Goal: Task Accomplishment & Management: Manage account settings

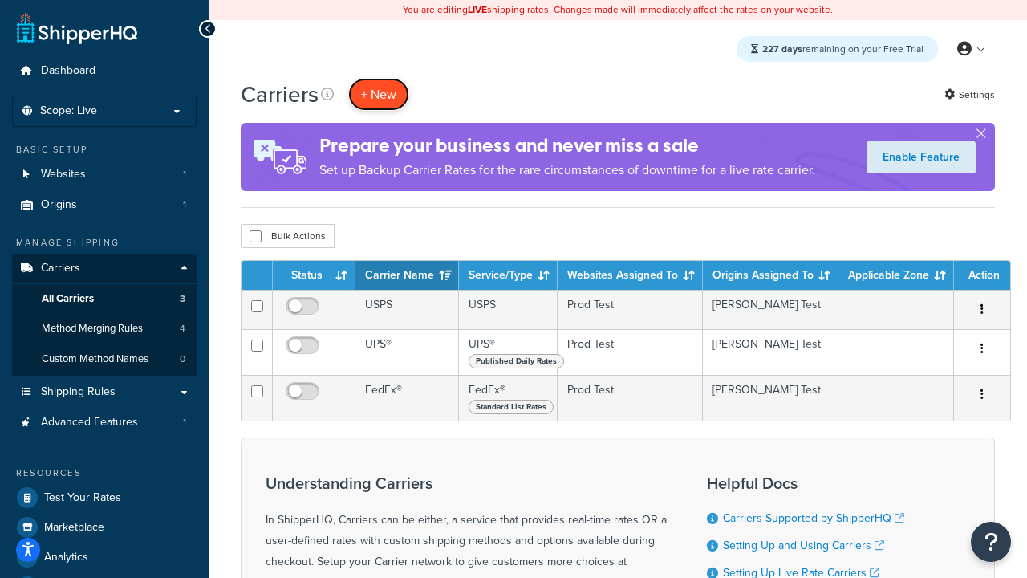
click at [379, 94] on button "+ New" at bounding box center [378, 94] width 61 height 33
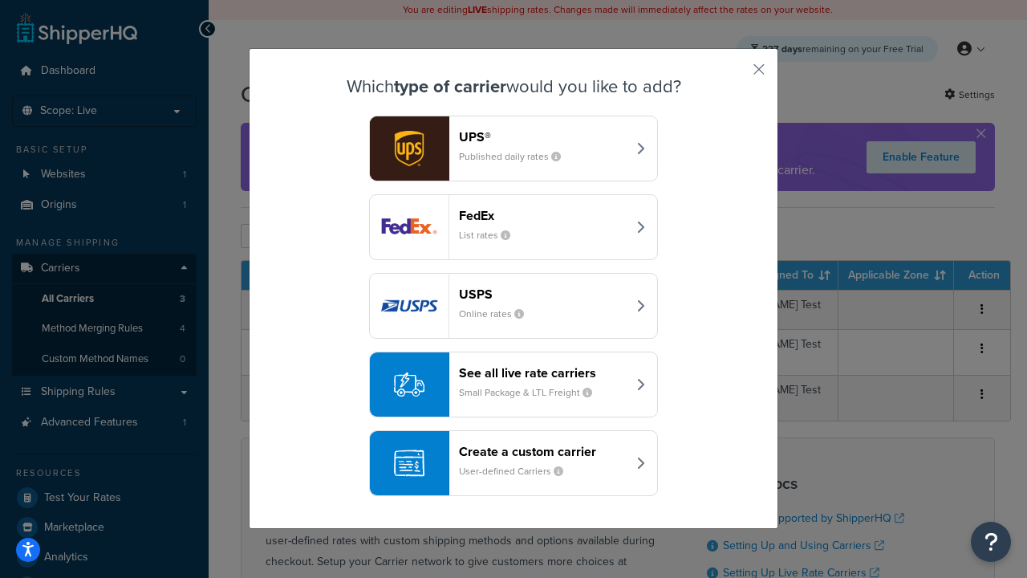
click at [542, 215] on header "FedEx" at bounding box center [543, 215] width 168 height 15
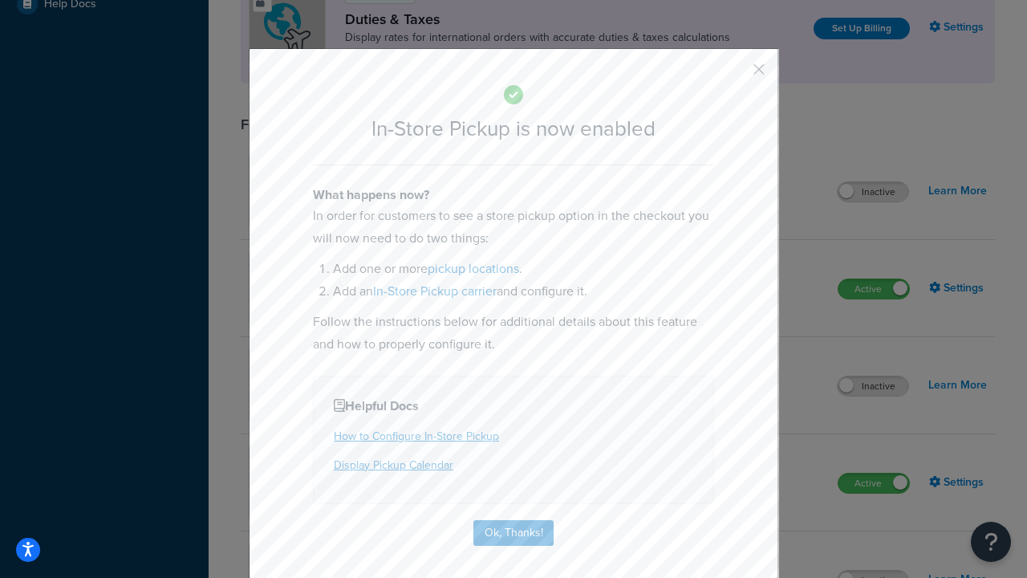
click at [735, 75] on button "button" at bounding box center [735, 75] width 4 height 4
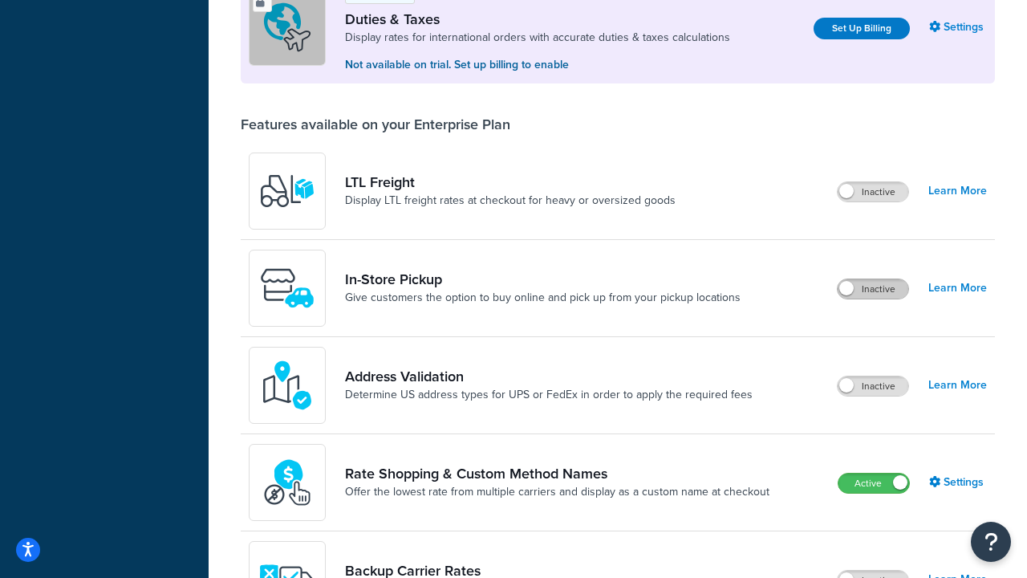
scroll to position [489, 0]
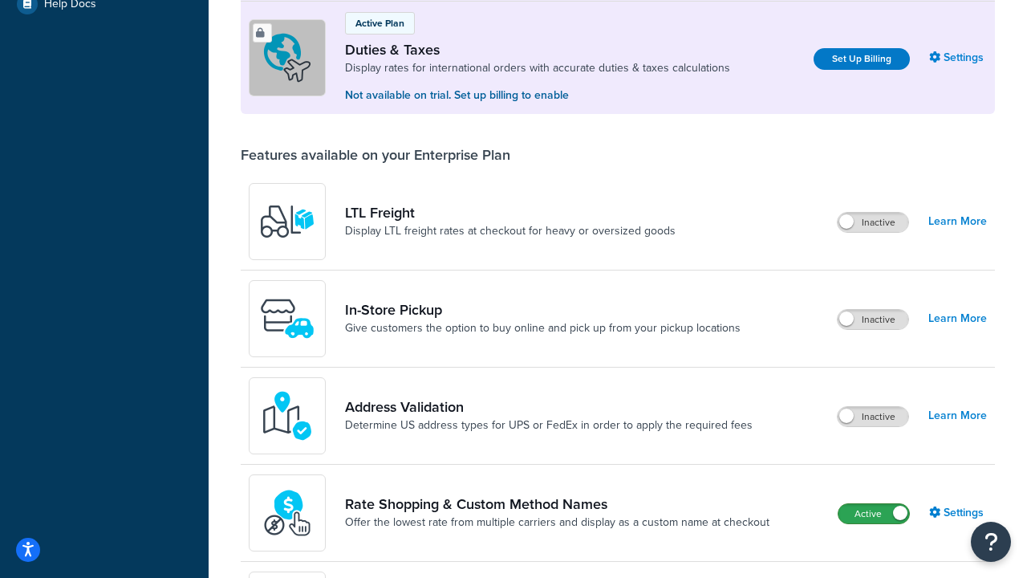
click at [874, 513] on label "Active" at bounding box center [873, 513] width 71 height 19
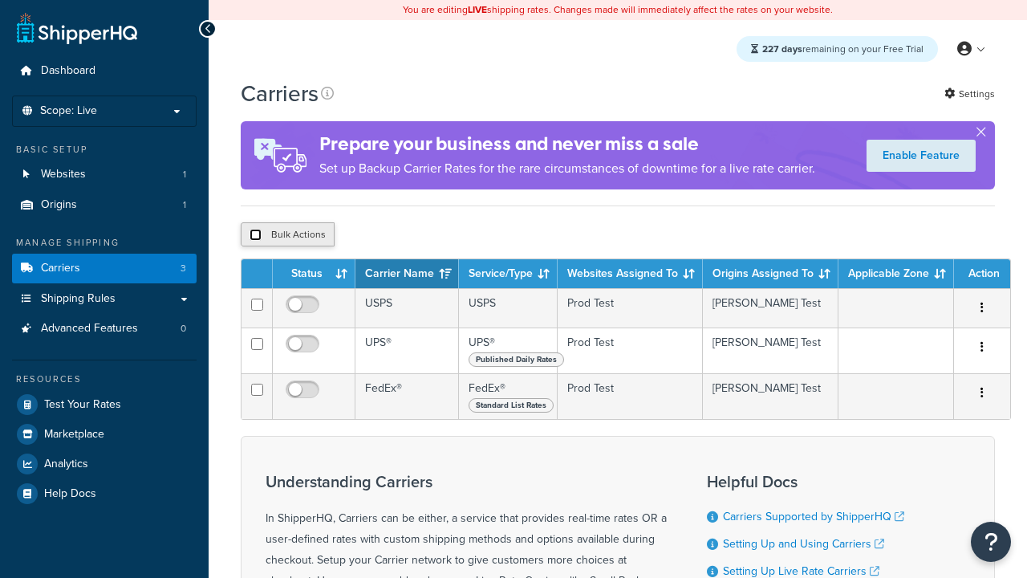
click at [255, 237] on input "checkbox" at bounding box center [255, 235] width 12 height 12
checkbox input "true"
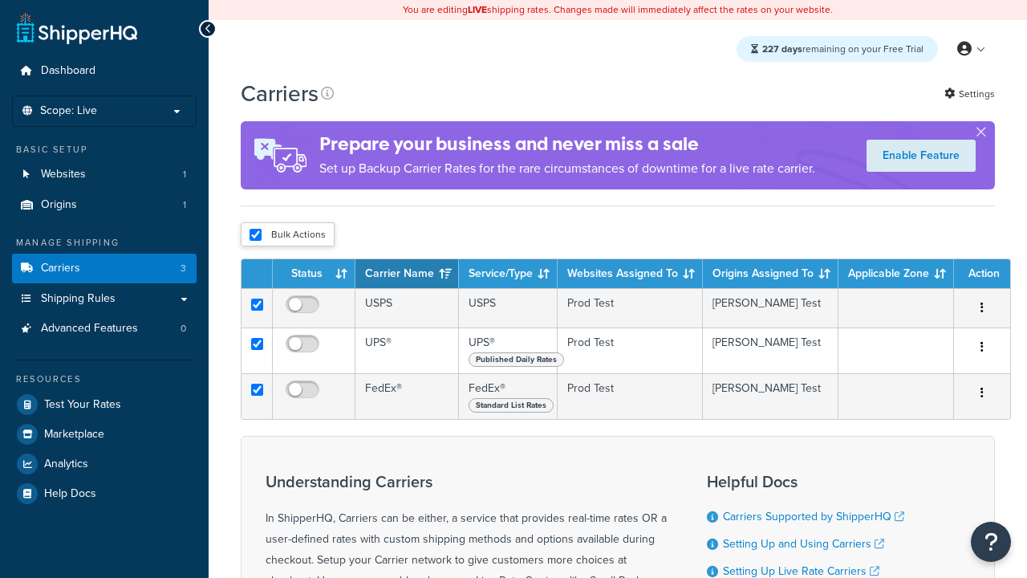
click at [0, 0] on button "Delete" at bounding box center [0, 0] width 0 height 0
